Goal: Check status: Check status

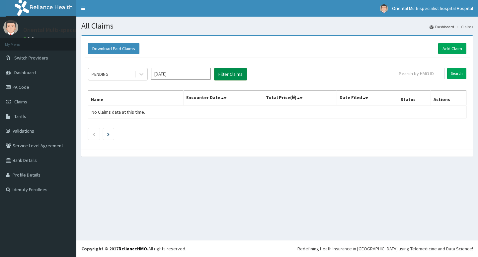
click at [241, 72] on button "Filter Claims" at bounding box center [230, 74] width 33 height 13
click at [234, 75] on button "Filter Claims" at bounding box center [230, 74] width 33 height 13
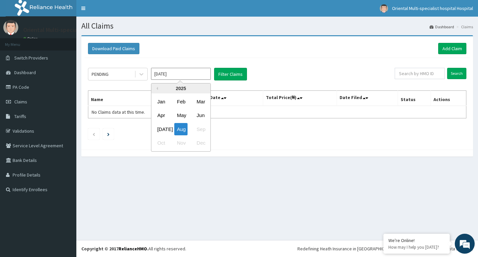
click at [179, 74] on input "[DATE]" at bounding box center [181, 74] width 60 height 12
click at [160, 127] on div "[DATE]" at bounding box center [161, 129] width 13 height 12
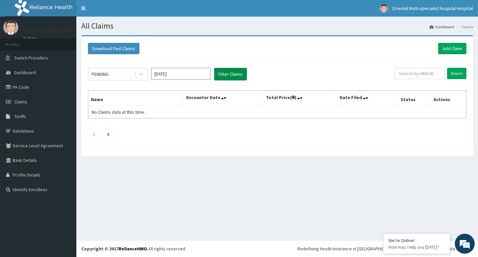
click at [231, 71] on button "Filter Claims" at bounding box center [230, 74] width 33 height 13
click at [232, 71] on button "Filter Claims" at bounding box center [230, 74] width 33 height 13
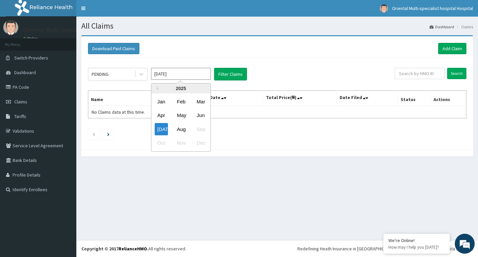
click at [197, 75] on input "[DATE]" at bounding box center [181, 74] width 60 height 12
click at [183, 127] on div "Aug" at bounding box center [180, 129] width 13 height 12
type input "[DATE]"
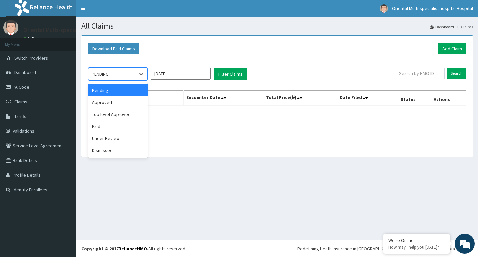
click at [118, 71] on div "PENDING" at bounding box center [111, 74] width 46 height 11
click at [107, 113] on div "Top level Approved" at bounding box center [118, 114] width 60 height 12
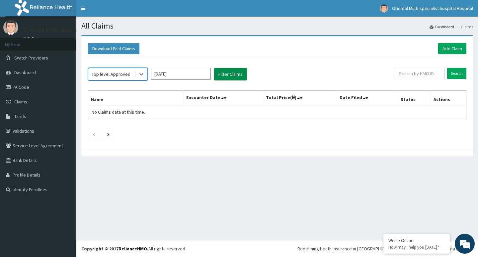
click at [233, 74] on button "Filter Claims" at bounding box center [230, 74] width 33 height 13
click at [233, 73] on button "Filter Claims" at bounding box center [230, 74] width 33 height 13
click at [121, 75] on div "Top level Approved" at bounding box center [111, 74] width 39 height 7
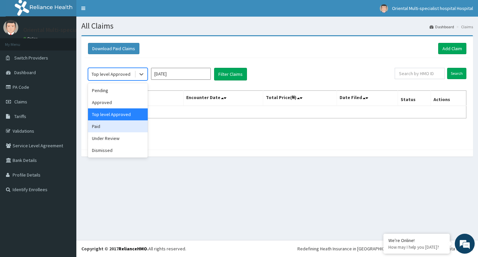
click at [96, 125] on div "Paid" at bounding box center [118, 126] width 60 height 12
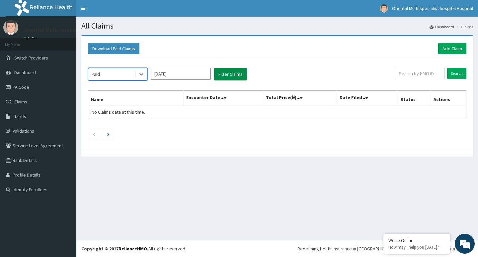
click at [224, 70] on button "Filter Claims" at bounding box center [230, 74] width 33 height 13
click at [221, 72] on button "Filter Claims" at bounding box center [230, 74] width 33 height 13
click at [222, 72] on button "Filter Claims" at bounding box center [230, 74] width 33 height 13
click at [224, 98] on icon at bounding box center [222, 98] width 3 height 5
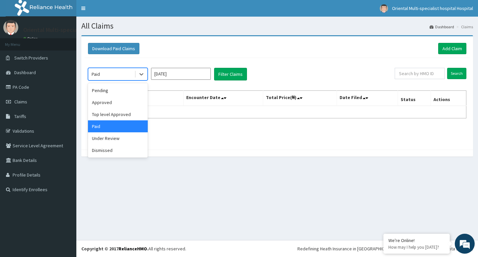
click at [115, 72] on div "Paid" at bounding box center [111, 74] width 46 height 11
click at [115, 116] on div "Top level Approved" at bounding box center [118, 114] width 60 height 12
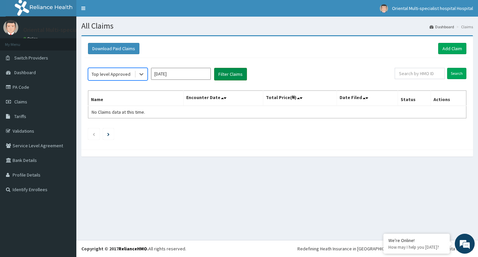
click at [235, 72] on button "Filter Claims" at bounding box center [230, 74] width 33 height 13
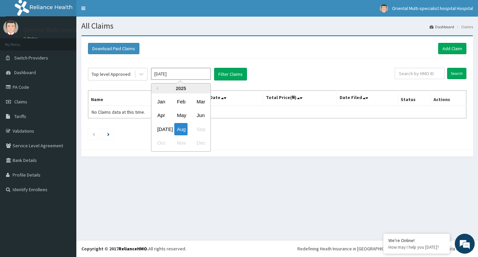
click at [186, 73] on input "[DATE]" at bounding box center [181, 74] width 60 height 12
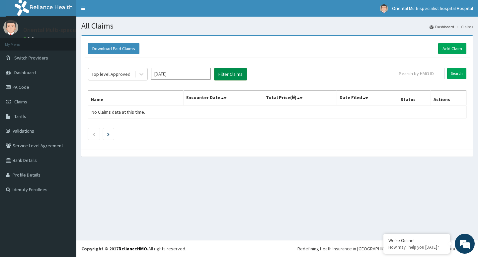
click at [228, 74] on button "Filter Claims" at bounding box center [230, 74] width 33 height 13
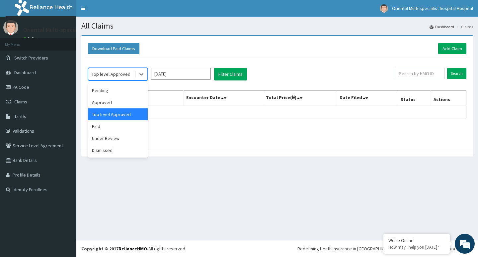
click at [124, 74] on div "Top level Approved" at bounding box center [111, 74] width 39 height 7
click at [113, 140] on div "Under Review" at bounding box center [118, 138] width 60 height 12
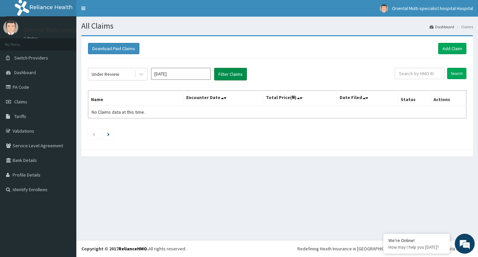
click at [234, 76] on button "Filter Claims" at bounding box center [230, 74] width 33 height 13
click at [226, 74] on button "Filter Claims" at bounding box center [230, 74] width 33 height 13
click at [227, 72] on button "Filter Claims" at bounding box center [230, 74] width 33 height 13
click at [127, 48] on button "Download Paid Claims" at bounding box center [113, 48] width 51 height 11
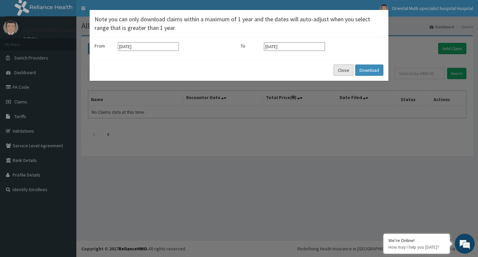
click at [343, 71] on button "Close" at bounding box center [344, 69] width 20 height 11
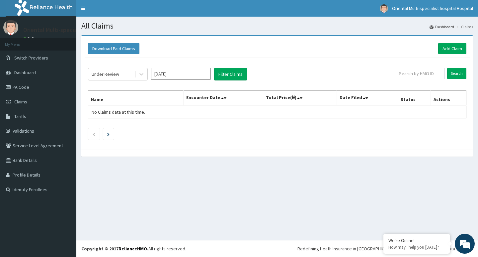
click at [249, 206] on div "All Claims Dashboard Claims Download Paid Claims Add Claim × Note you can only …" at bounding box center [277, 128] width 402 height 223
